Goal: Task Accomplishment & Management: Use online tool/utility

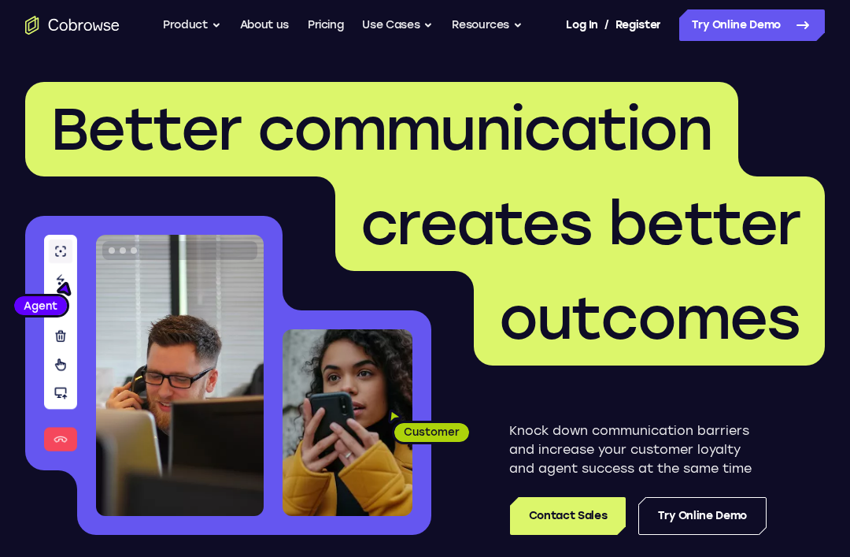
click at [763, 22] on link "Try Online Demo" at bounding box center [752, 24] width 146 height 31
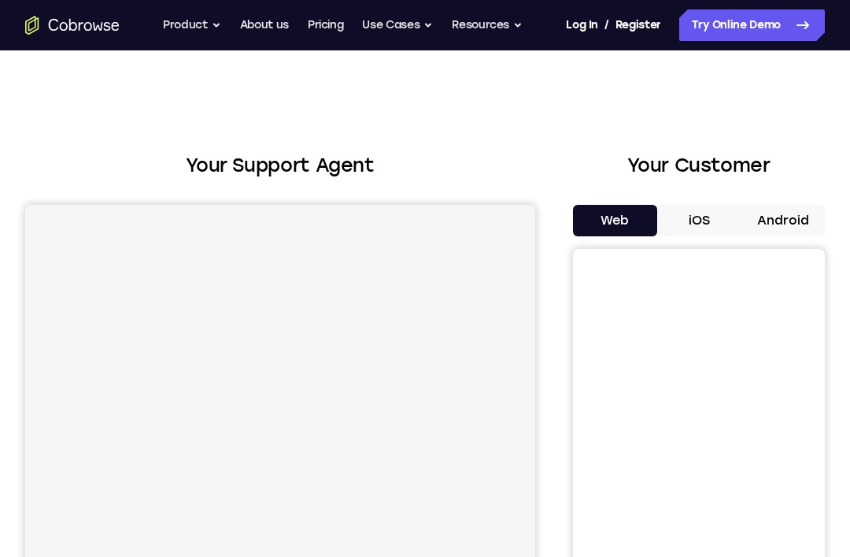
click at [790, 231] on button "Android" at bounding box center [783, 220] width 84 height 31
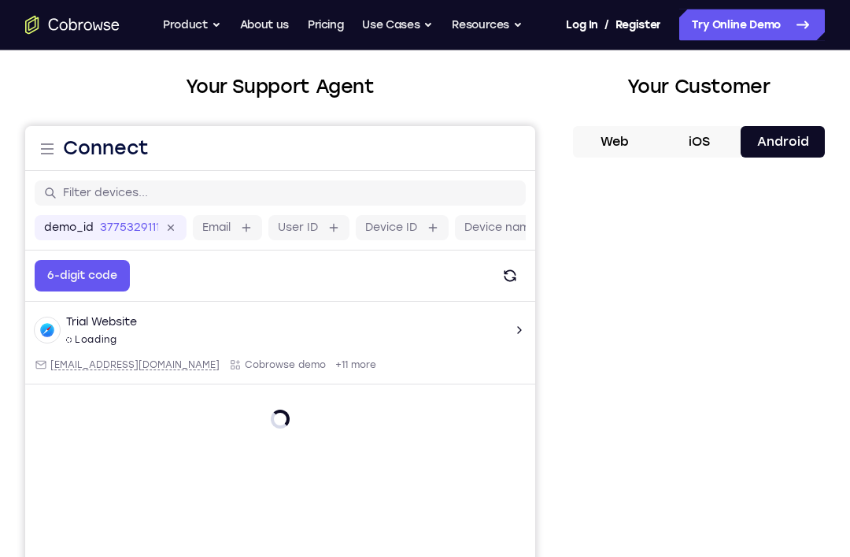
scroll to position [106, 0]
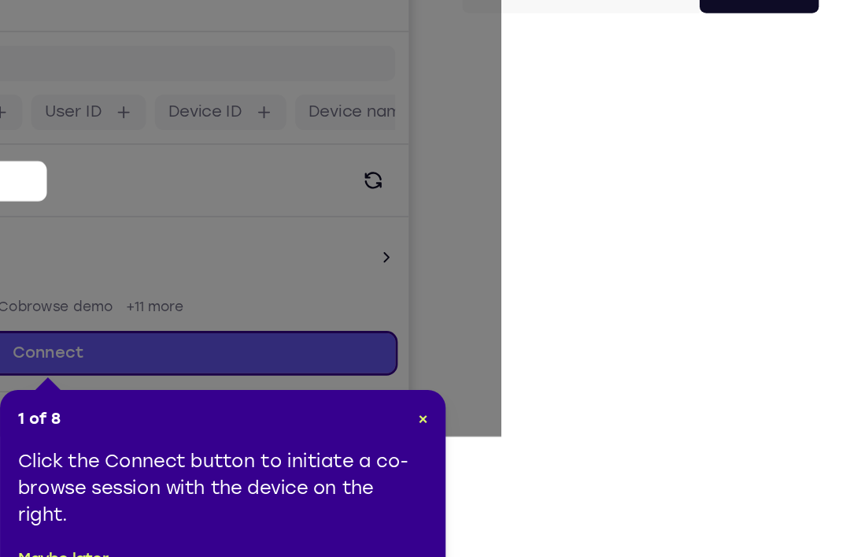
click at [310, 396] on div "1 of 8 × Click the Connect button to initiate a co-browse session with the devi…" at bounding box center [403, 467] width 315 height 142
click at [304, 396] on div "1 of 8 × Click the Connect button to initiate a co-browse session with the devi…" at bounding box center [403, 467] width 315 height 142
click at [542, 409] on span "×" at bounding box center [545, 415] width 7 height 13
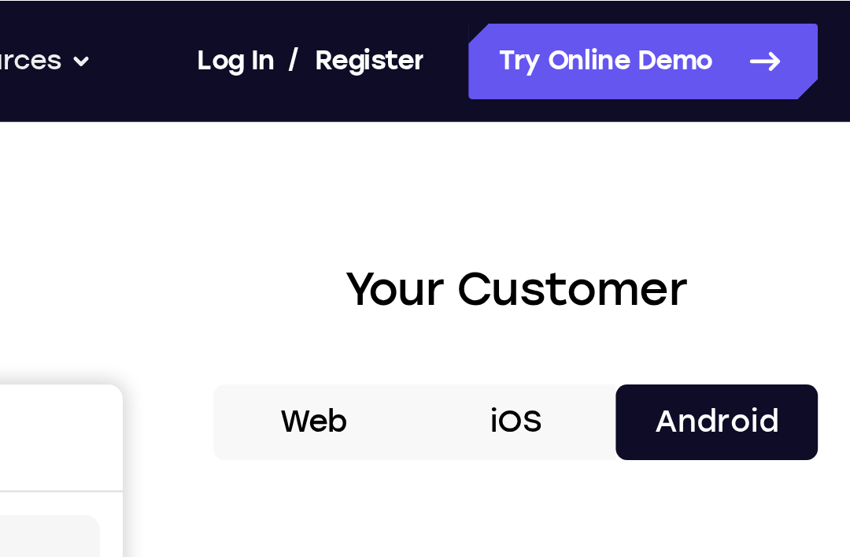
scroll to position [0, 0]
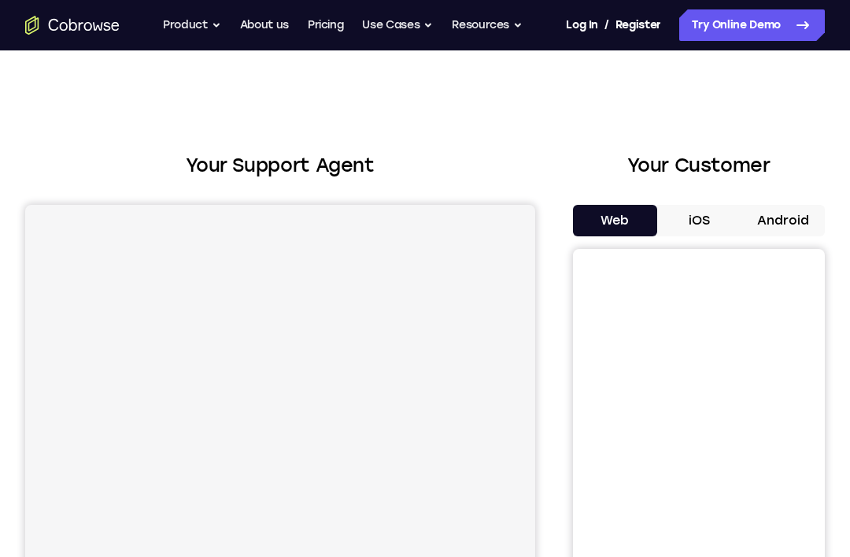
click at [764, 205] on button "Android" at bounding box center [783, 220] width 84 height 31
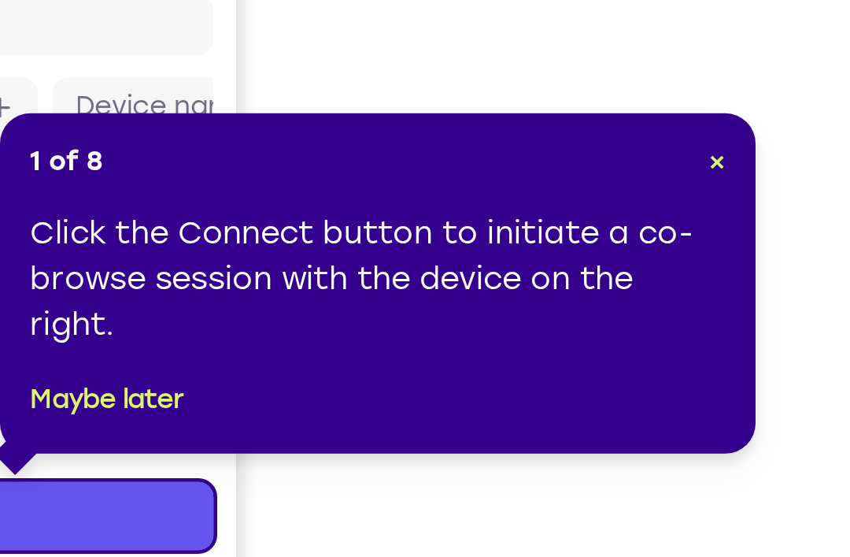
click at [732, 322] on span "×" at bounding box center [735, 328] width 7 height 13
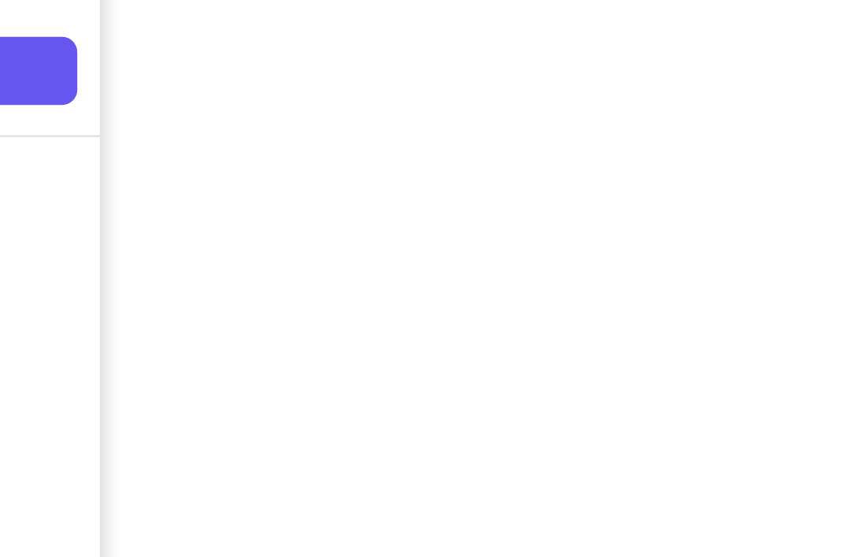
scroll to position [235, 0]
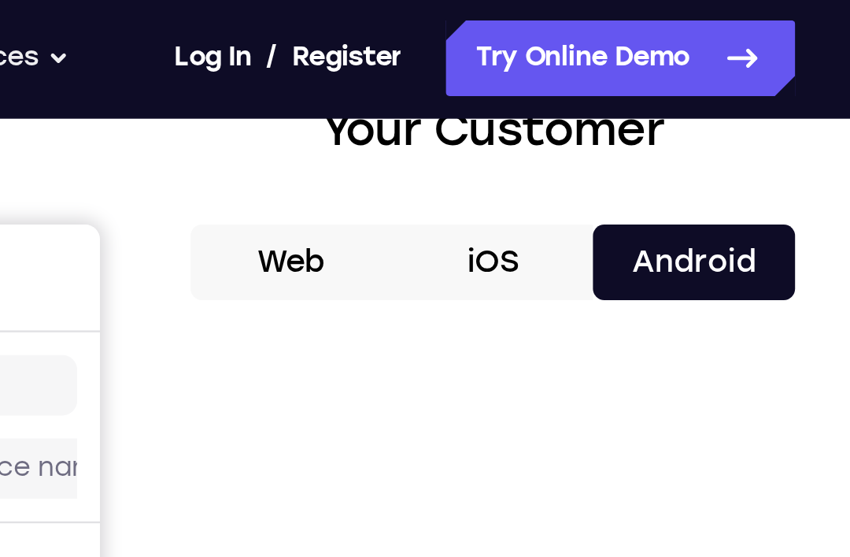
click at [741, 108] on button "Android" at bounding box center [783, 109] width 84 height 31
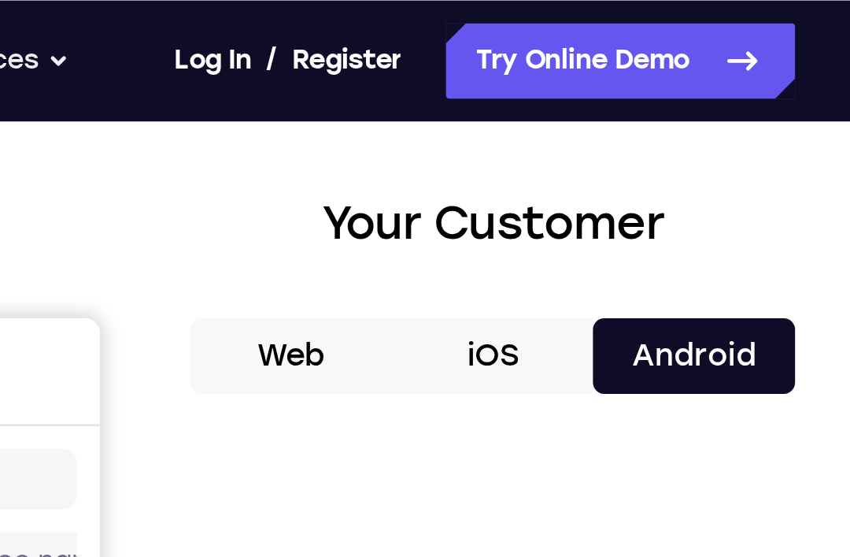
scroll to position [72, 0]
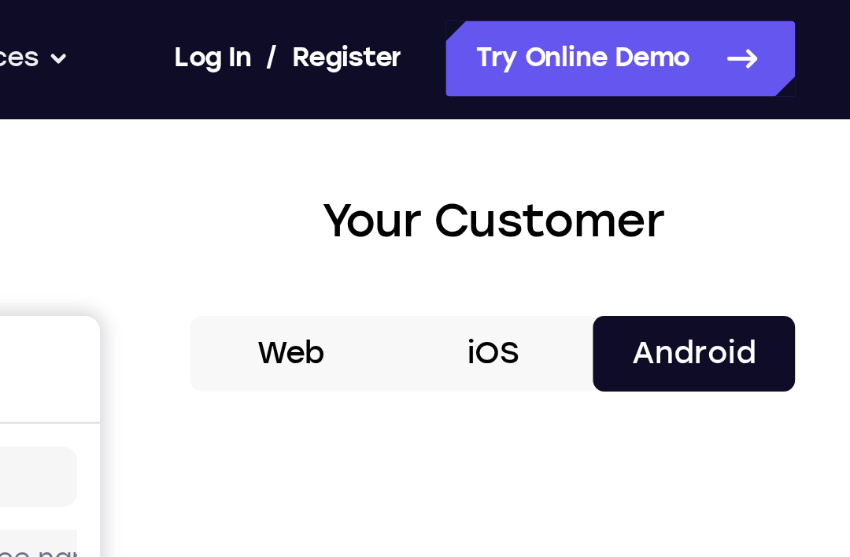
click at [679, 23] on link "Try Online Demo" at bounding box center [752, 24] width 146 height 31
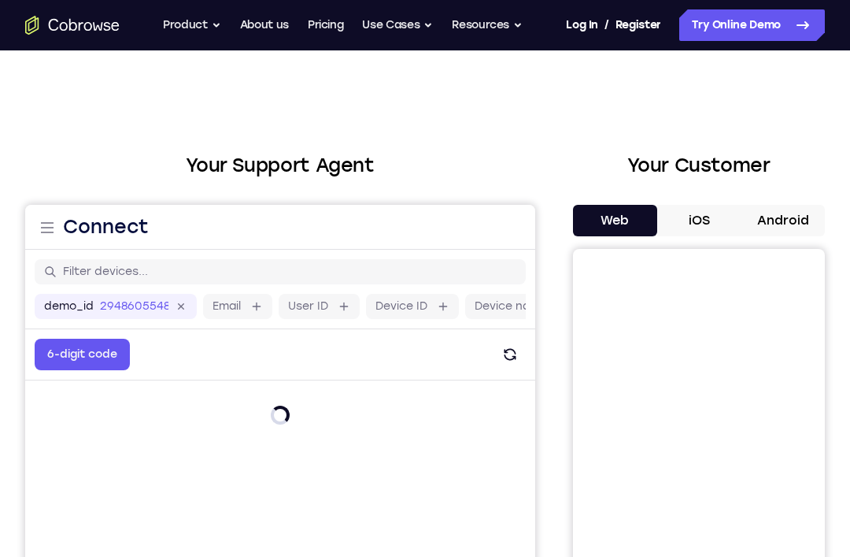
click at [789, 212] on button "Android" at bounding box center [783, 220] width 84 height 31
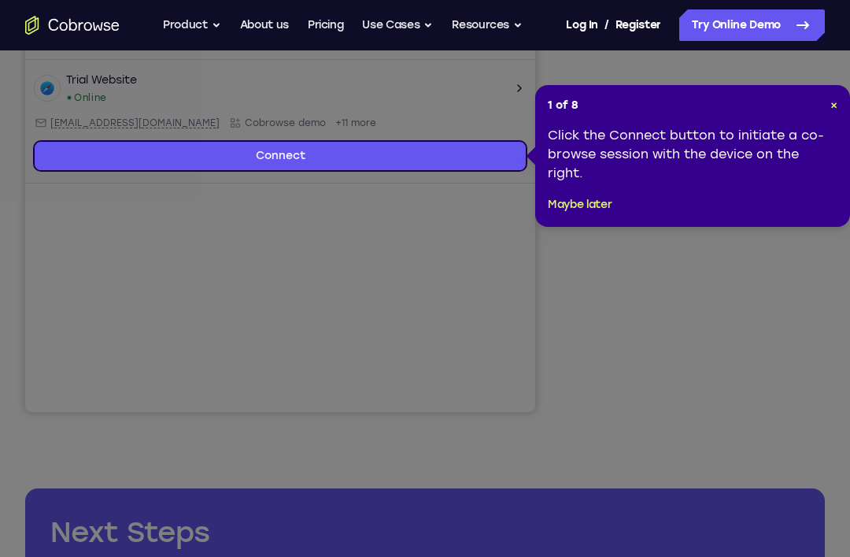
scroll to position [322, 0]
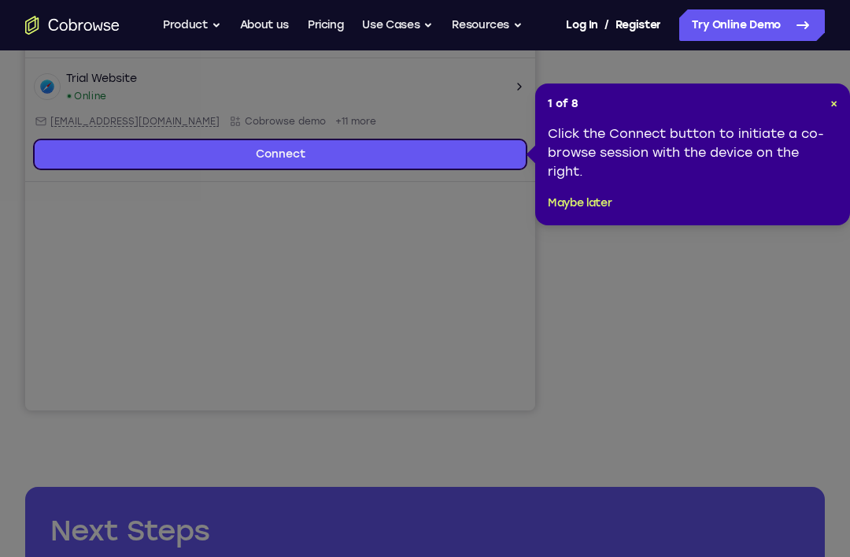
click at [794, 306] on icon at bounding box center [425, 303] width 850 height 607
click at [836, 100] on span "×" at bounding box center [833, 103] width 7 height 13
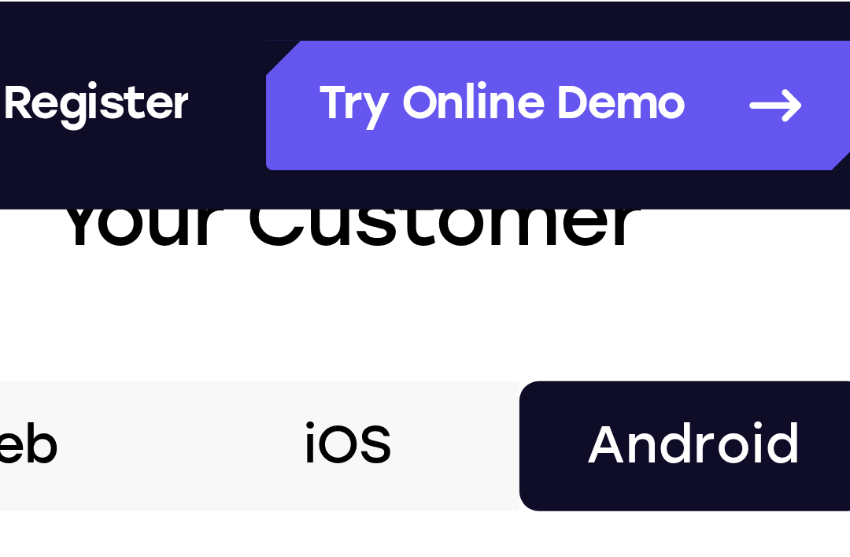
scroll to position [0, 0]
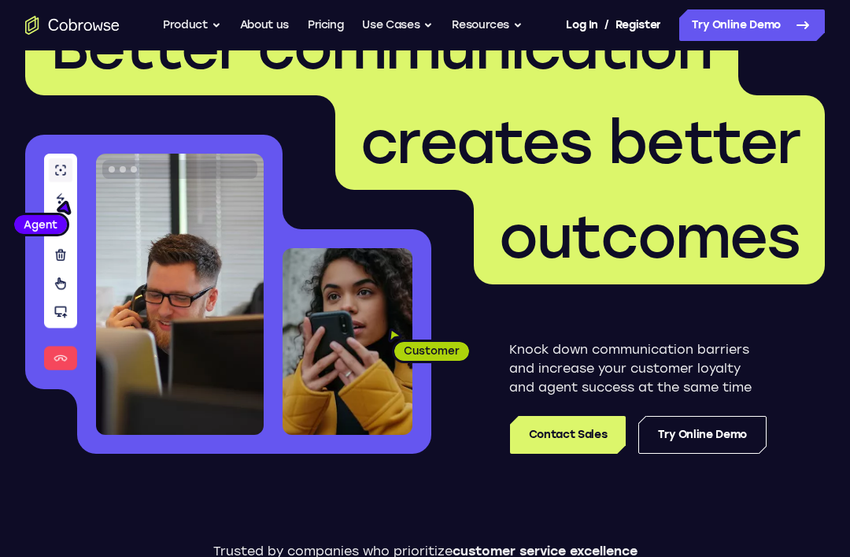
click at [712, 27] on link "Try Online Demo" at bounding box center [752, 24] width 146 height 31
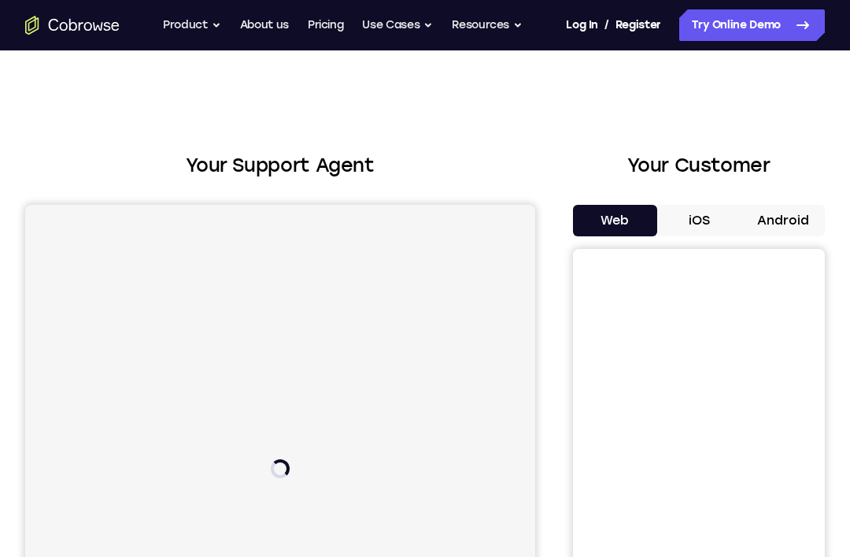
click at [795, 224] on button "Android" at bounding box center [783, 220] width 84 height 31
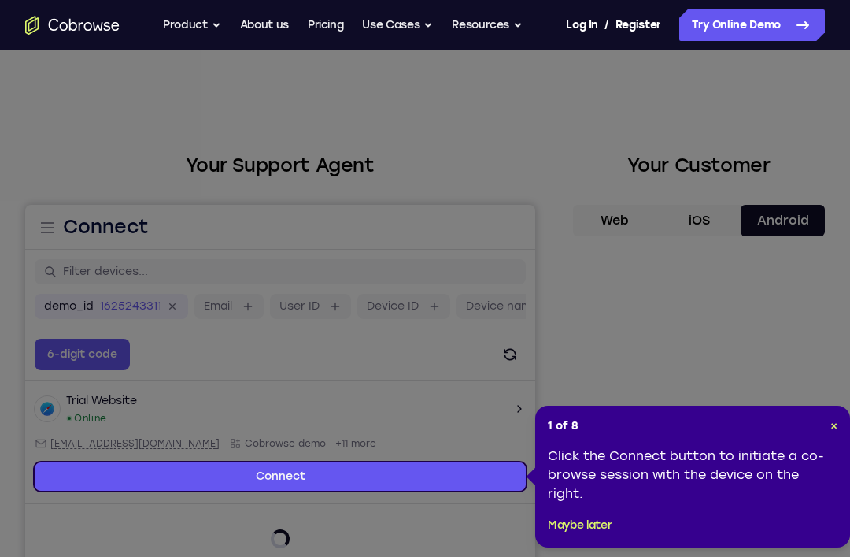
click at [823, 418] on header "1 of 8 ×" at bounding box center [693, 426] width 290 height 16
click at [848, 431] on div "1 of 8 × Click the Connect button to initiate a co-browse session with the devi…" at bounding box center [692, 476] width 315 height 142
click at [830, 432] on span "×" at bounding box center [833, 425] width 7 height 13
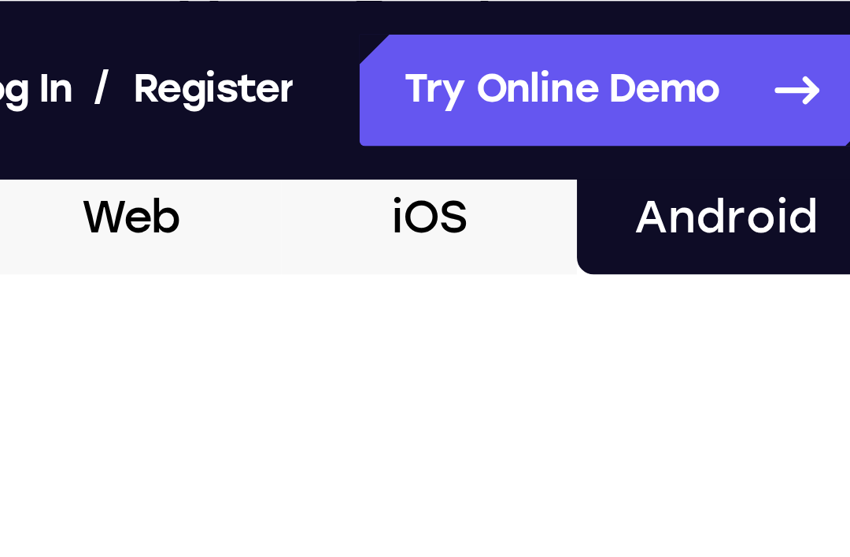
scroll to position [145, 0]
